Goal: Find contact information: Find contact information

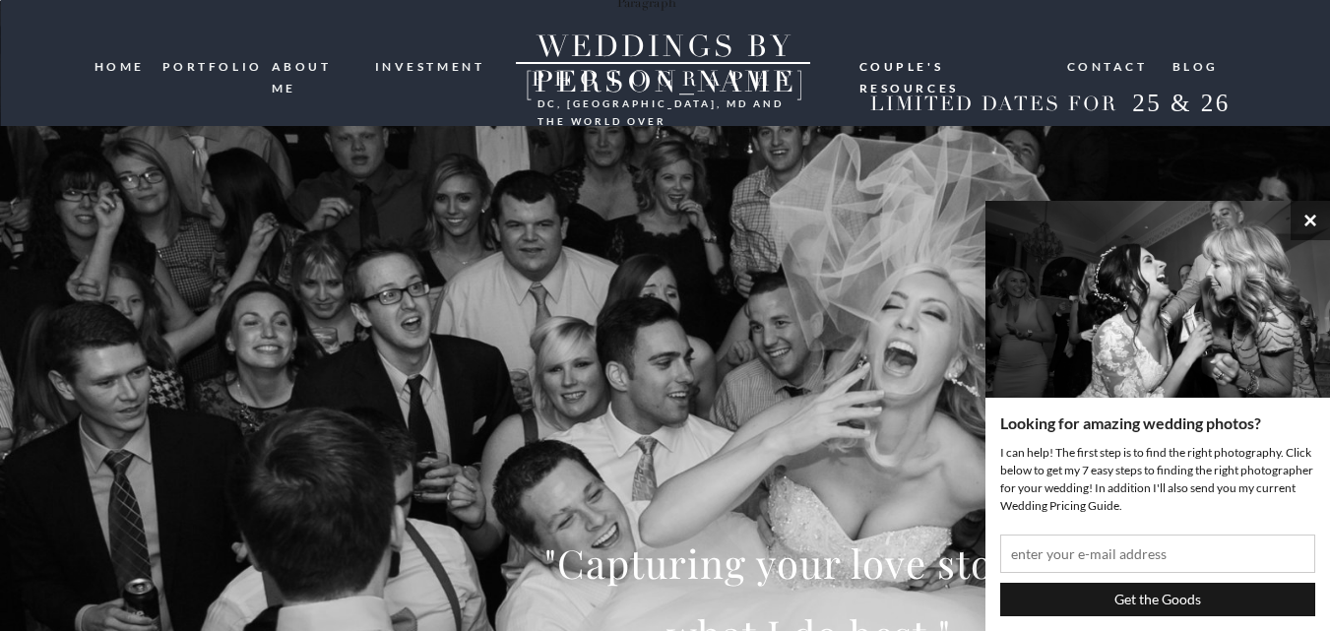
click at [1312, 217] on button "×" at bounding box center [1310, 220] width 39 height 39
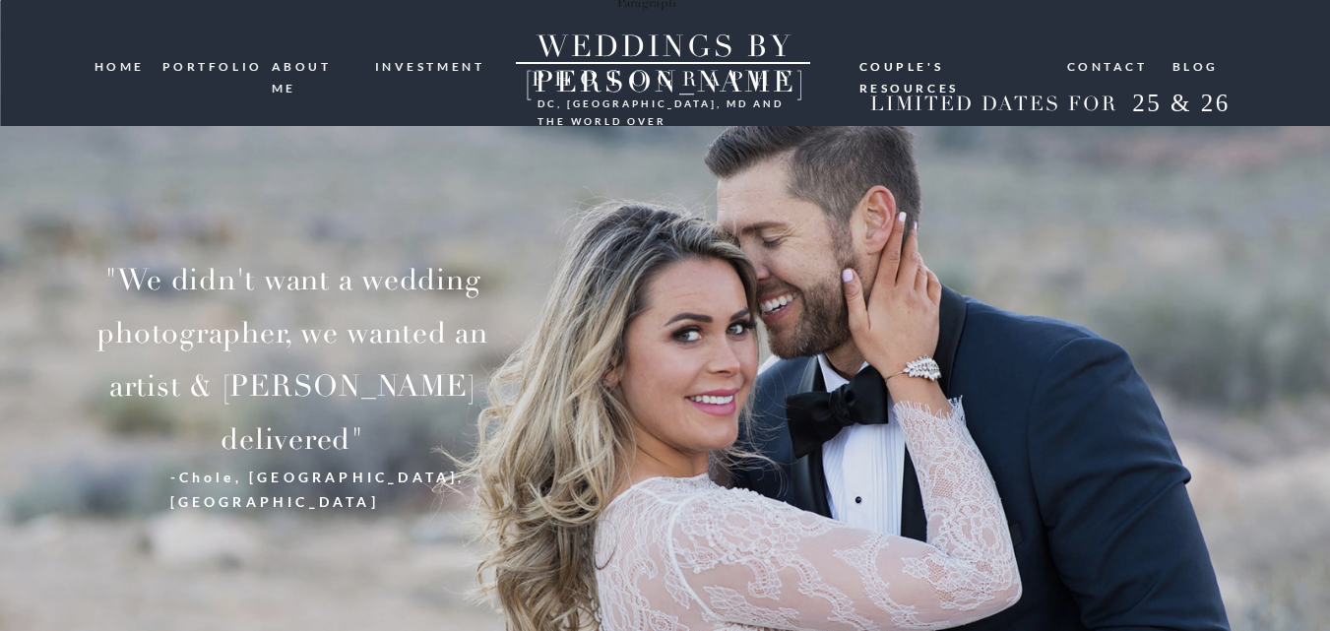
click at [1110, 73] on nav "Contact" at bounding box center [1108, 65] width 83 height 19
click at [1110, 70] on nav "Contact" at bounding box center [1108, 65] width 83 height 19
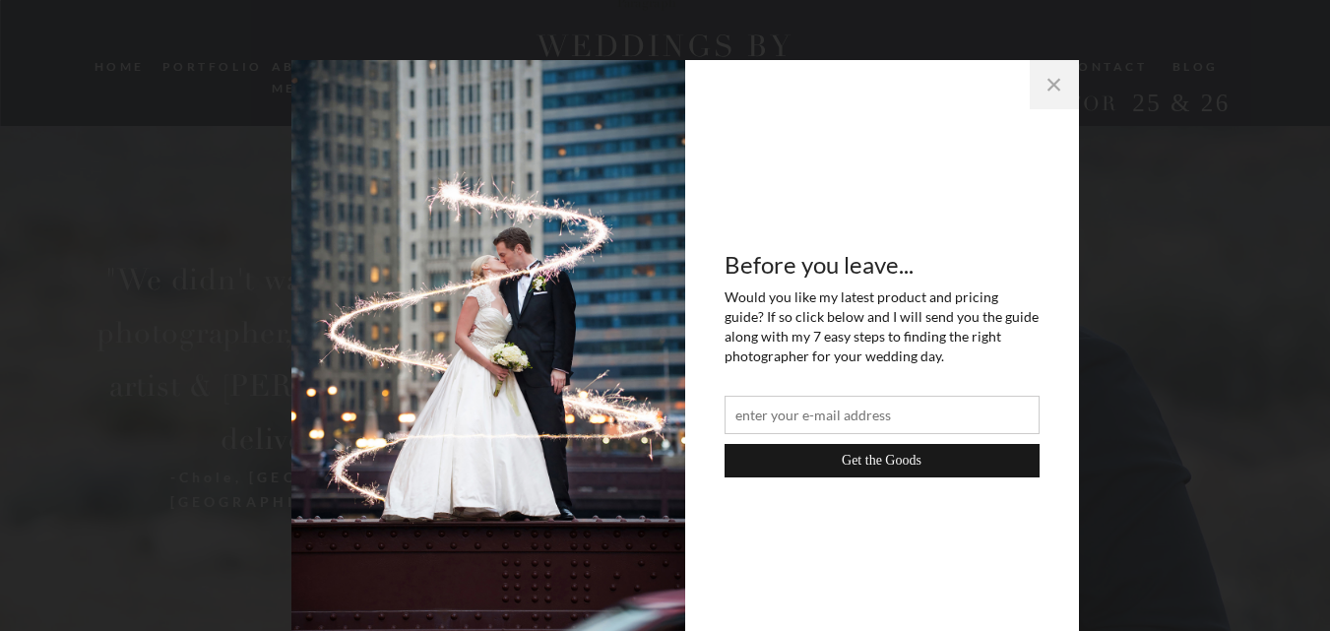
scroll to position [119, 0]
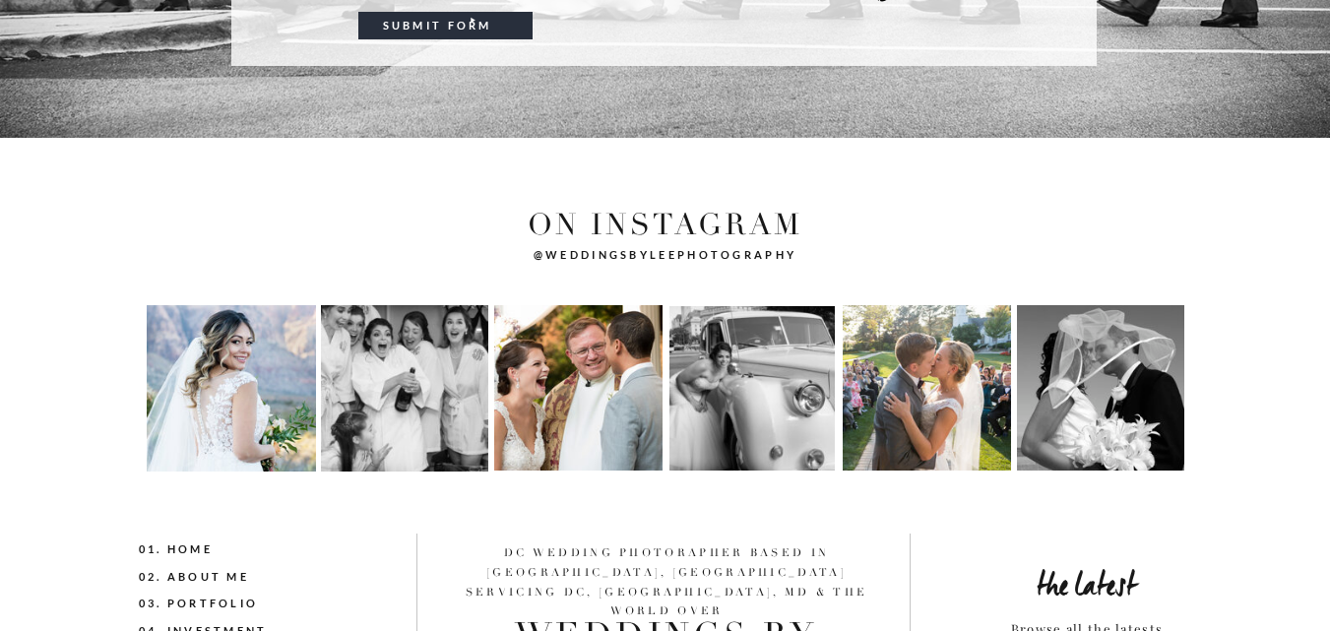
scroll to position [880, 0]
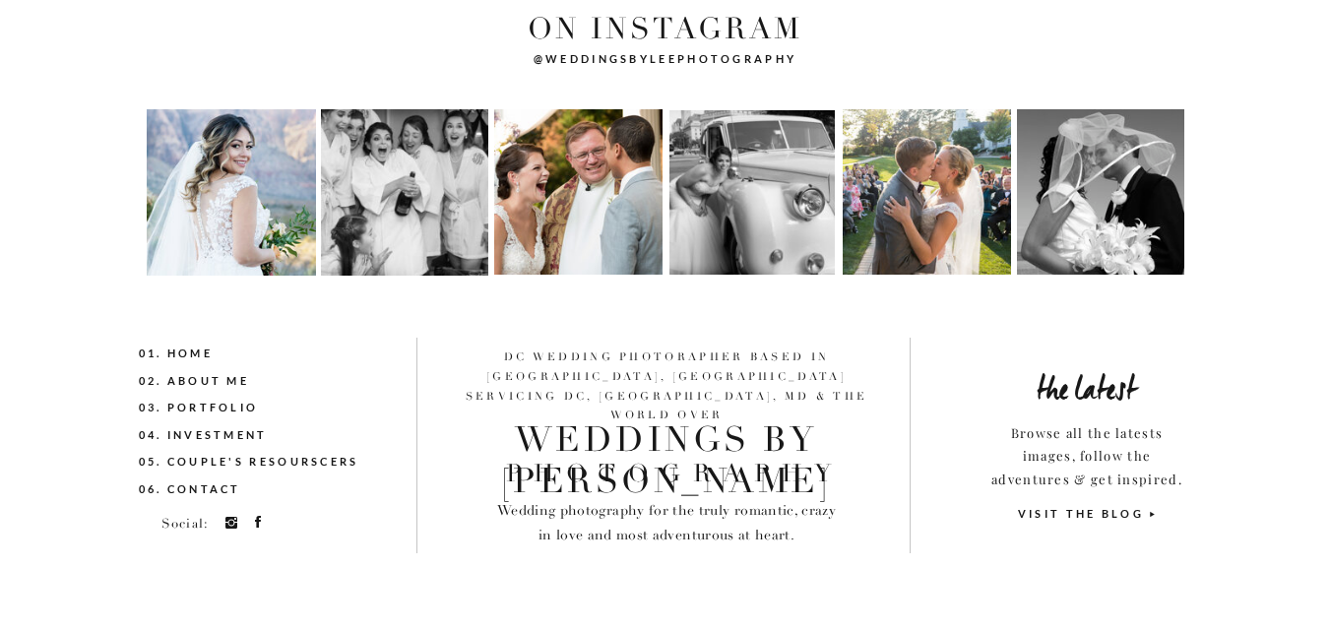
click at [211, 484] on nav "06. Contact" at bounding box center [234, 490] width 190 height 22
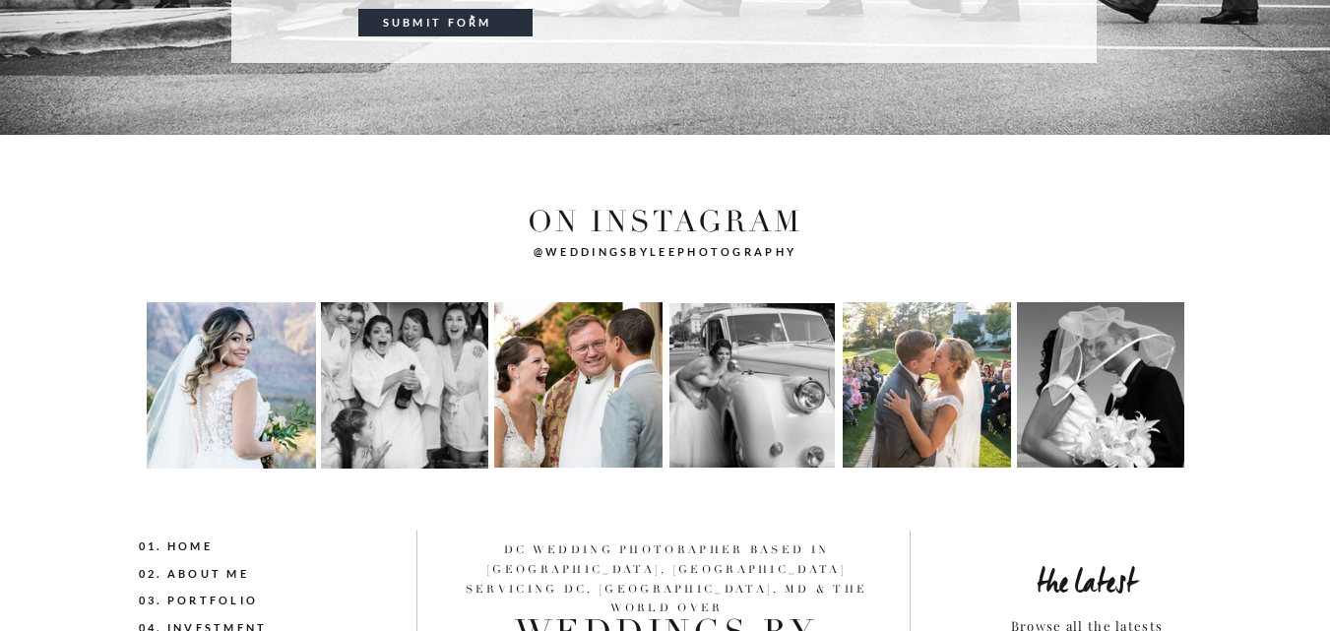
scroll to position [788, 0]
